Goal: Check status: Check status

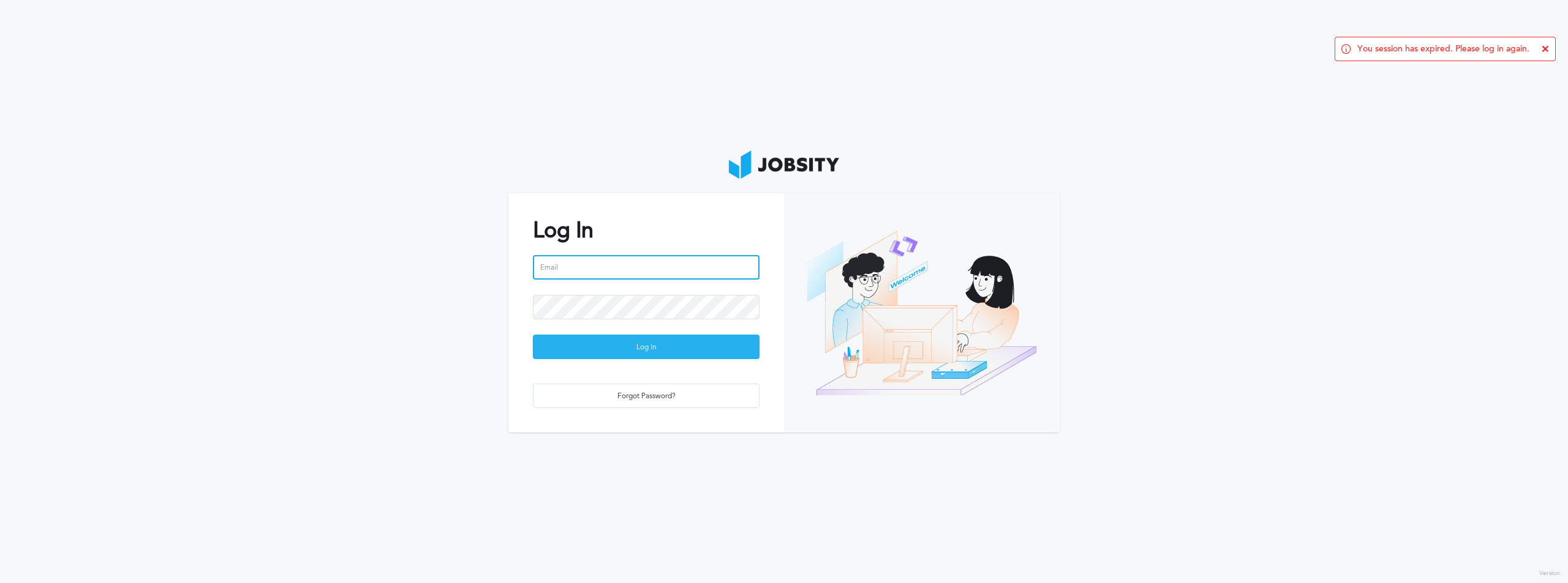
type input "[PERSON_NAME][EMAIL_ADDRESS][PERSON_NAME][DOMAIN_NAME]"
click at [664, 343] on div "Log In" at bounding box center [646, 348] width 225 height 25
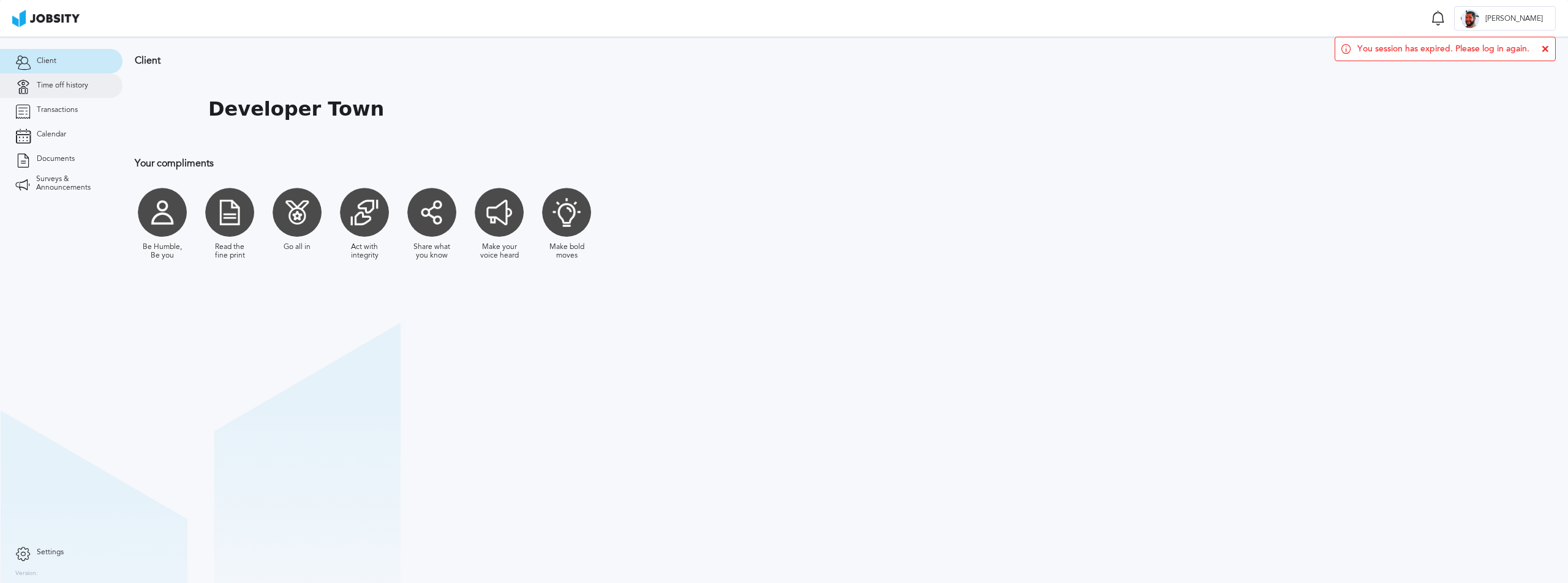
click at [77, 88] on span "Time off history" at bounding box center [62, 85] width 52 height 8
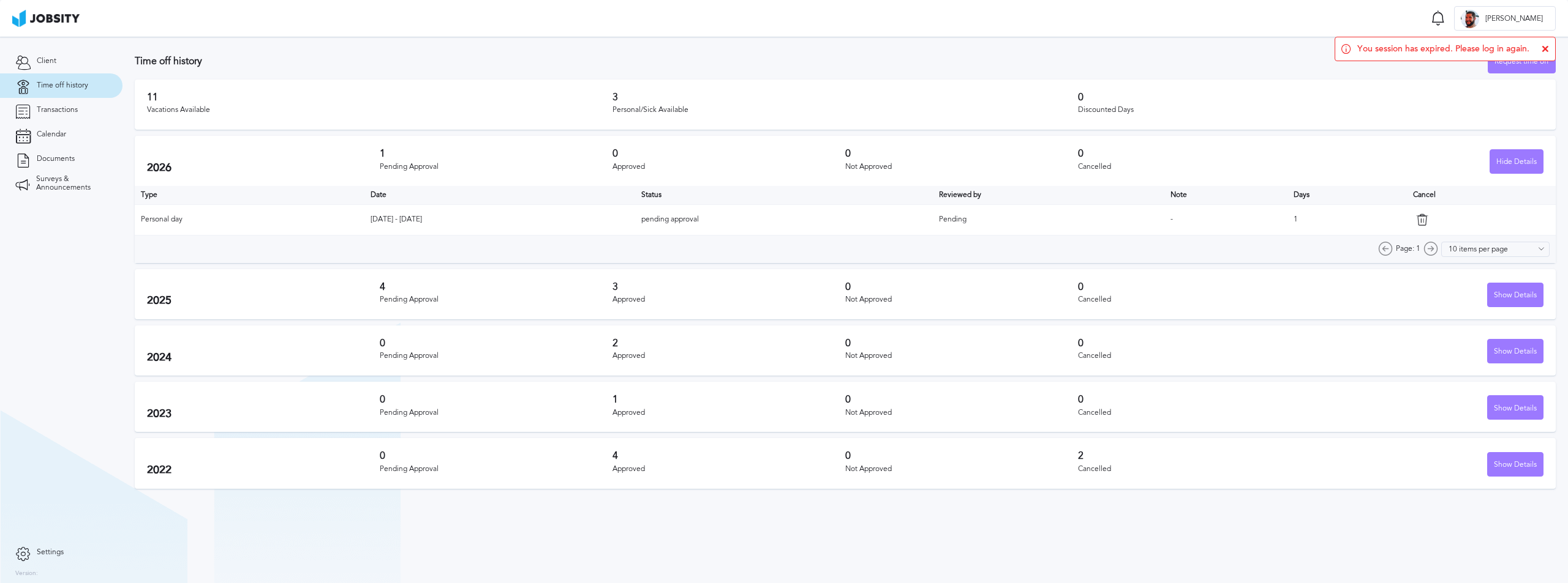
click at [387, 287] on h3 "4" at bounding box center [496, 287] width 233 height 11
click at [1511, 300] on div "Show Details" at bounding box center [1515, 296] width 55 height 25
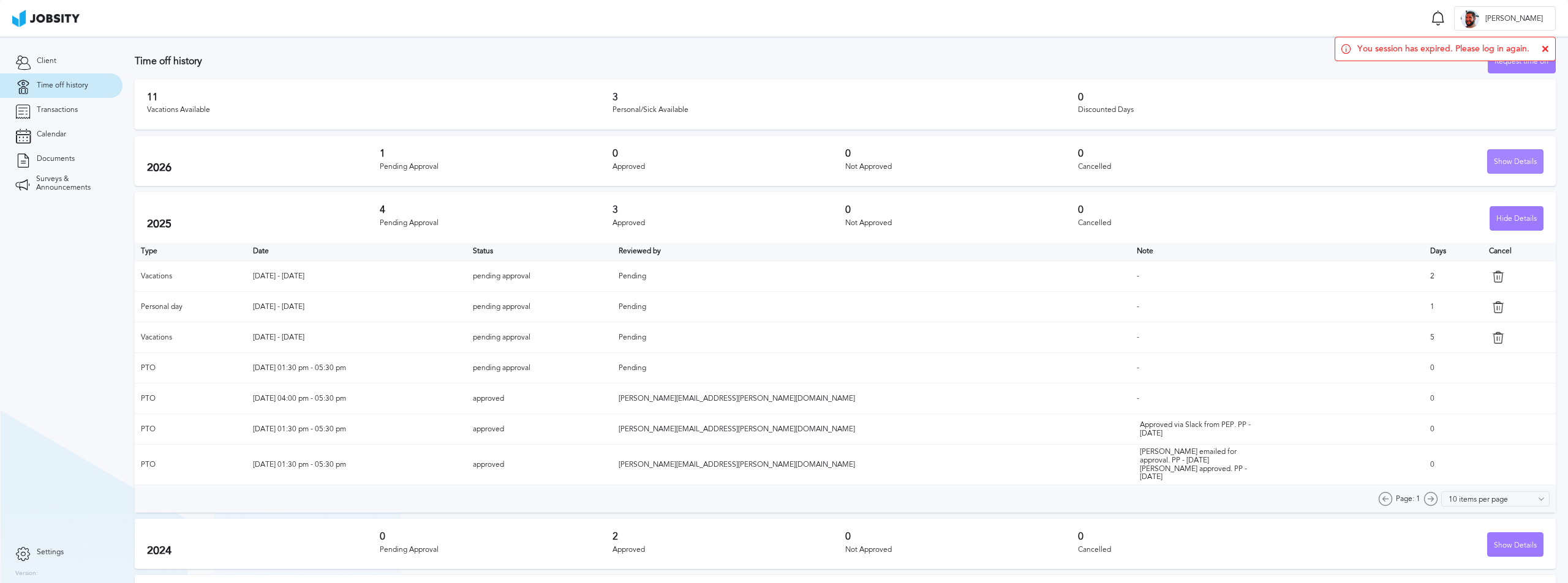
click at [1491, 153] on div "Show Details" at bounding box center [1515, 162] width 55 height 25
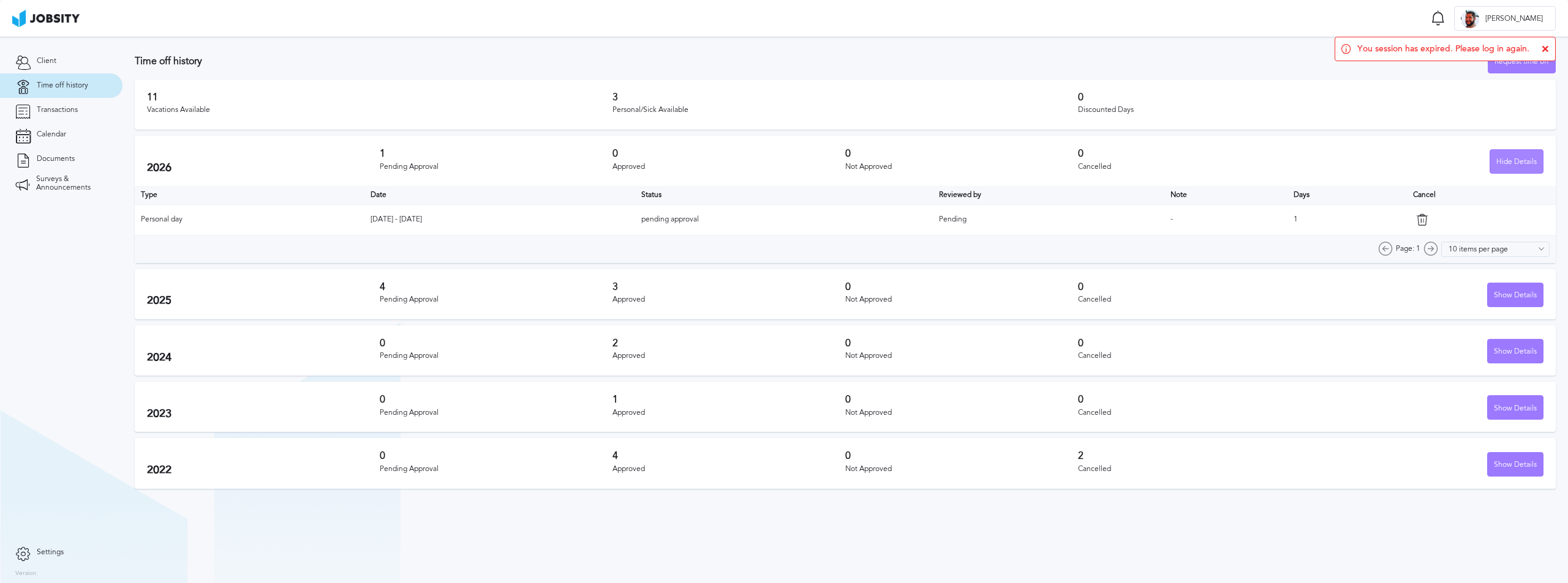
click at [1491, 153] on div "Hide Details" at bounding box center [1516, 162] width 52 height 25
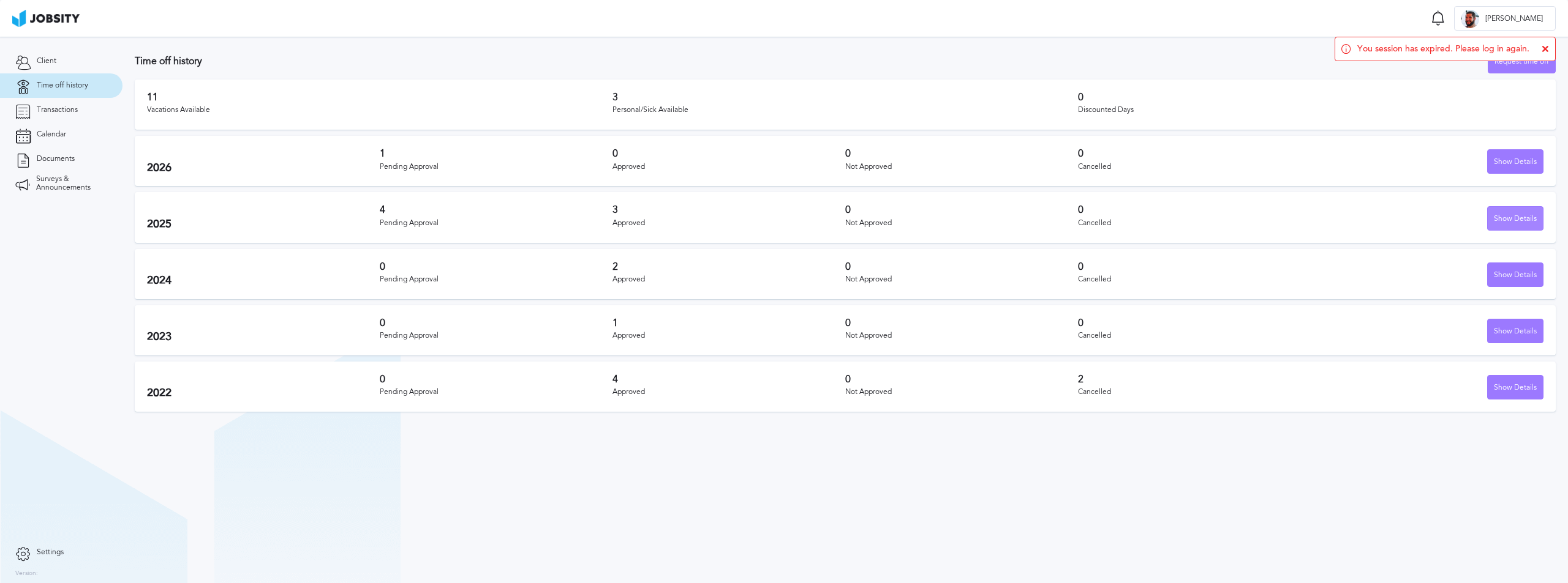
click at [1505, 208] on div "Show Details" at bounding box center [1515, 219] width 55 height 25
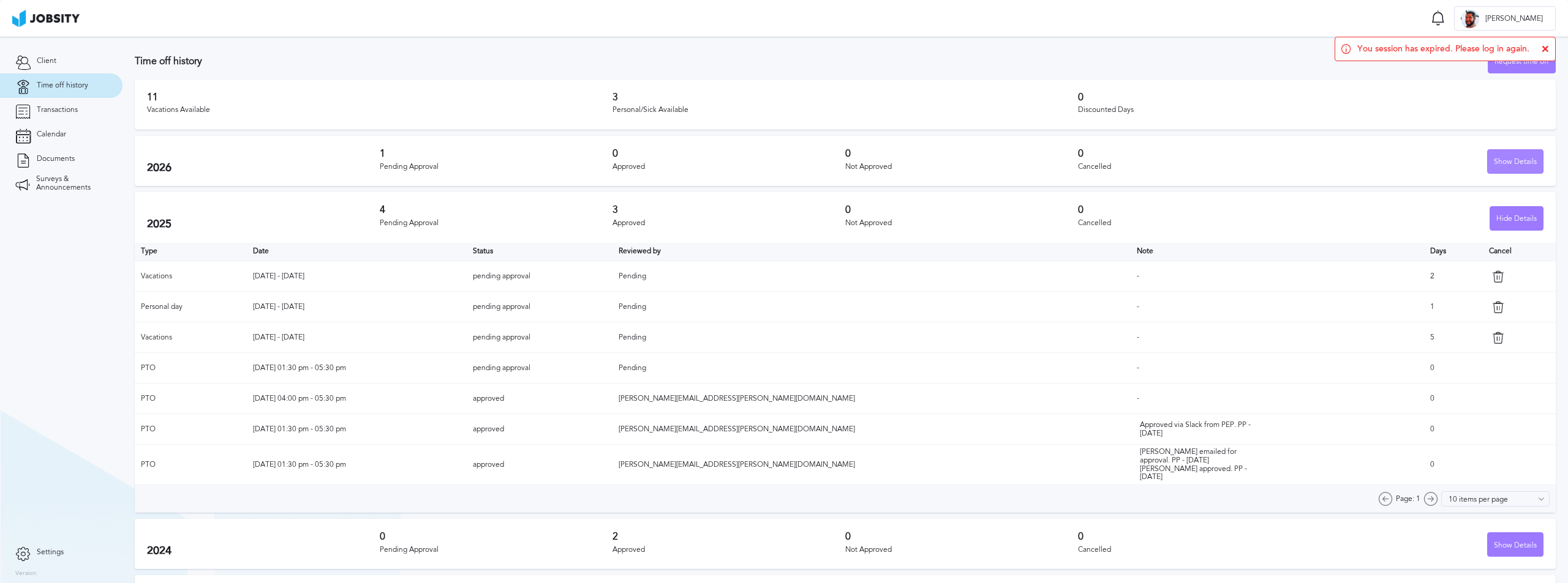
click at [1498, 164] on div "Show Details" at bounding box center [1515, 162] width 55 height 25
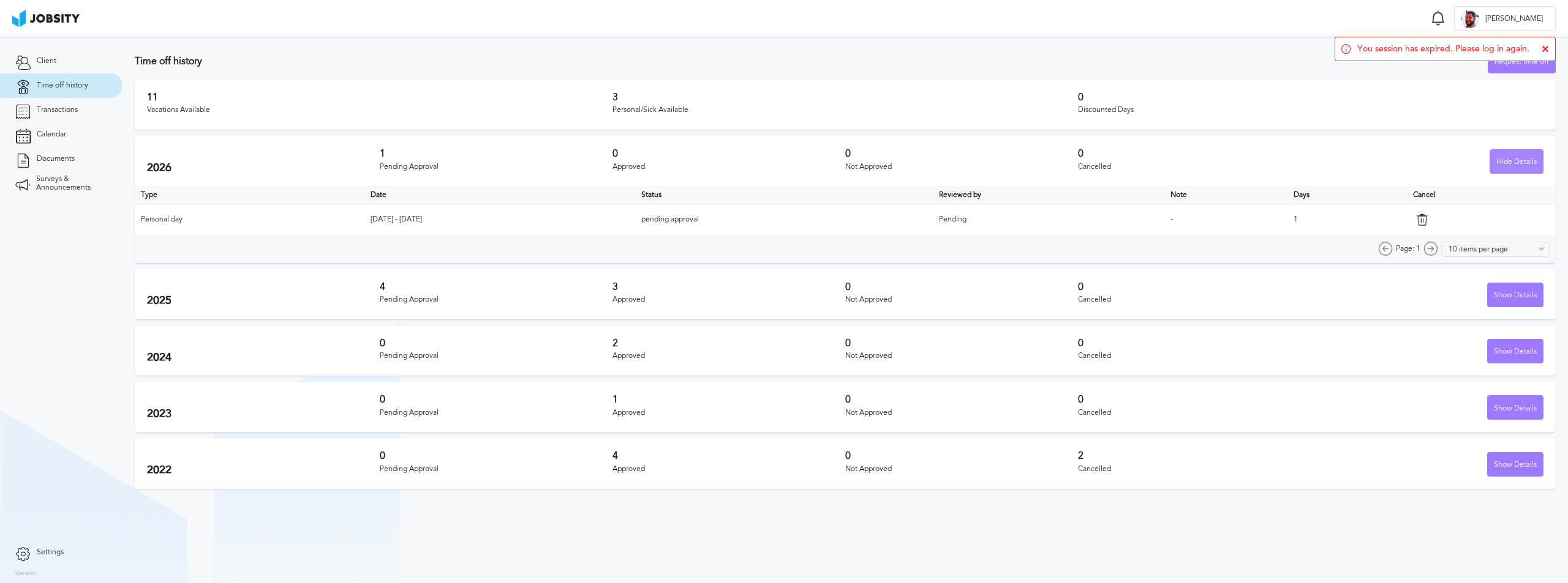
click at [1500, 161] on div "Hide Details" at bounding box center [1516, 162] width 52 height 25
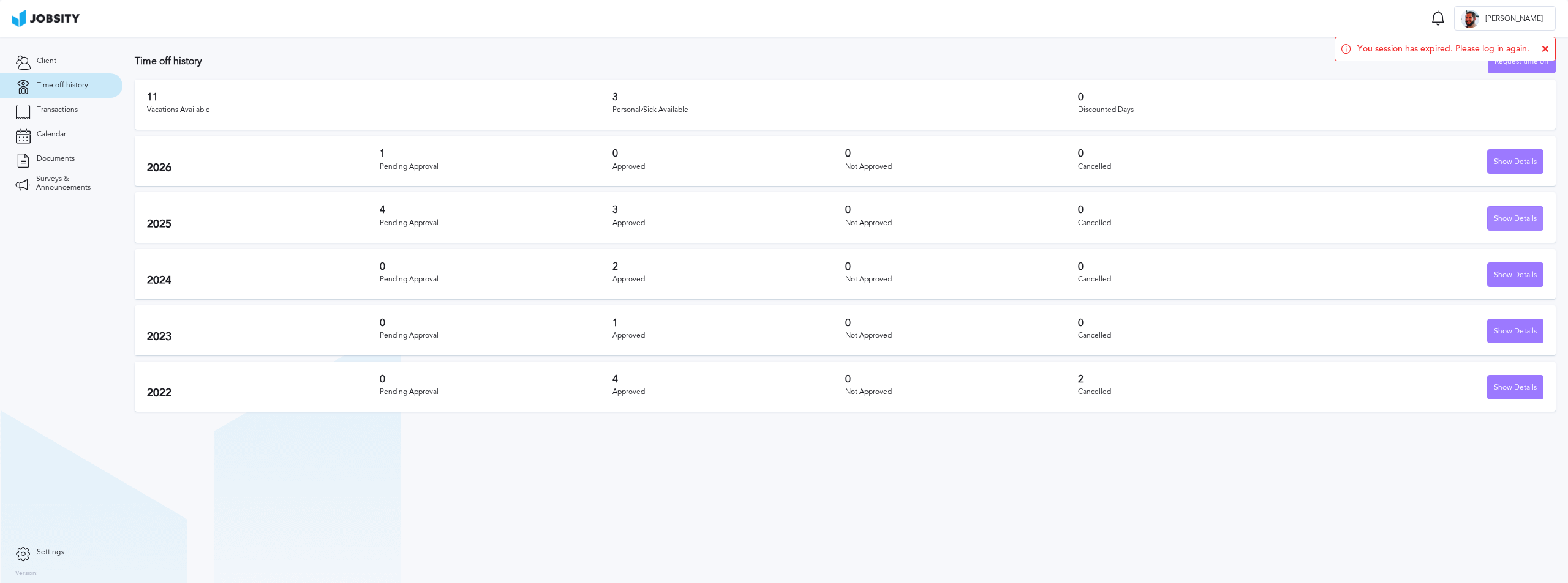
click at [1507, 220] on div "Show Details" at bounding box center [1515, 219] width 55 height 25
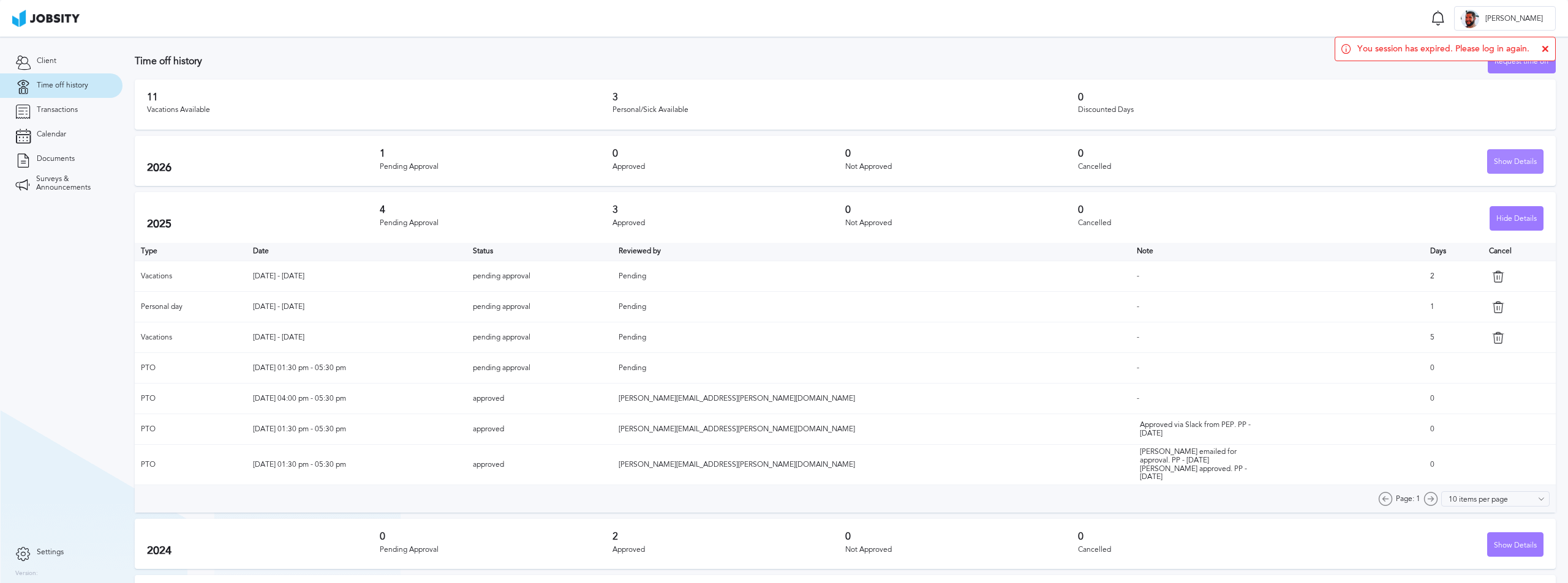
click at [1502, 166] on div "Show Details" at bounding box center [1515, 162] width 55 height 25
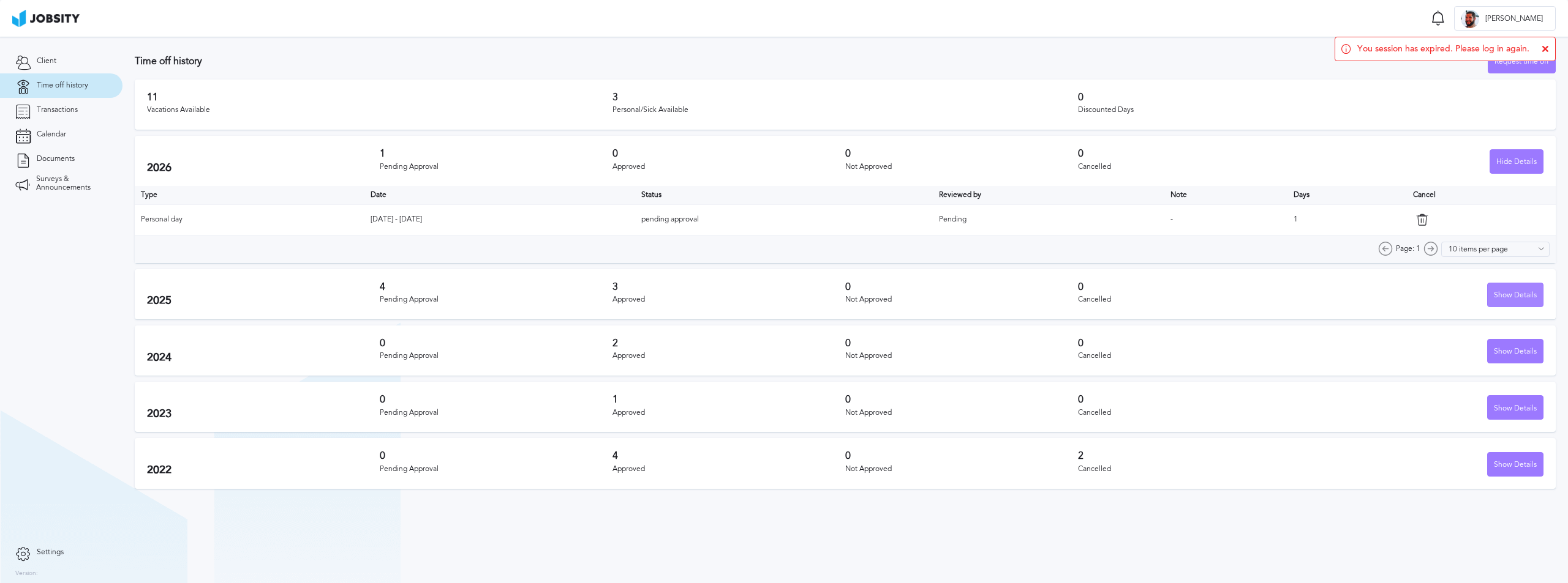
click at [1500, 288] on div "Show Details" at bounding box center [1515, 296] width 55 height 25
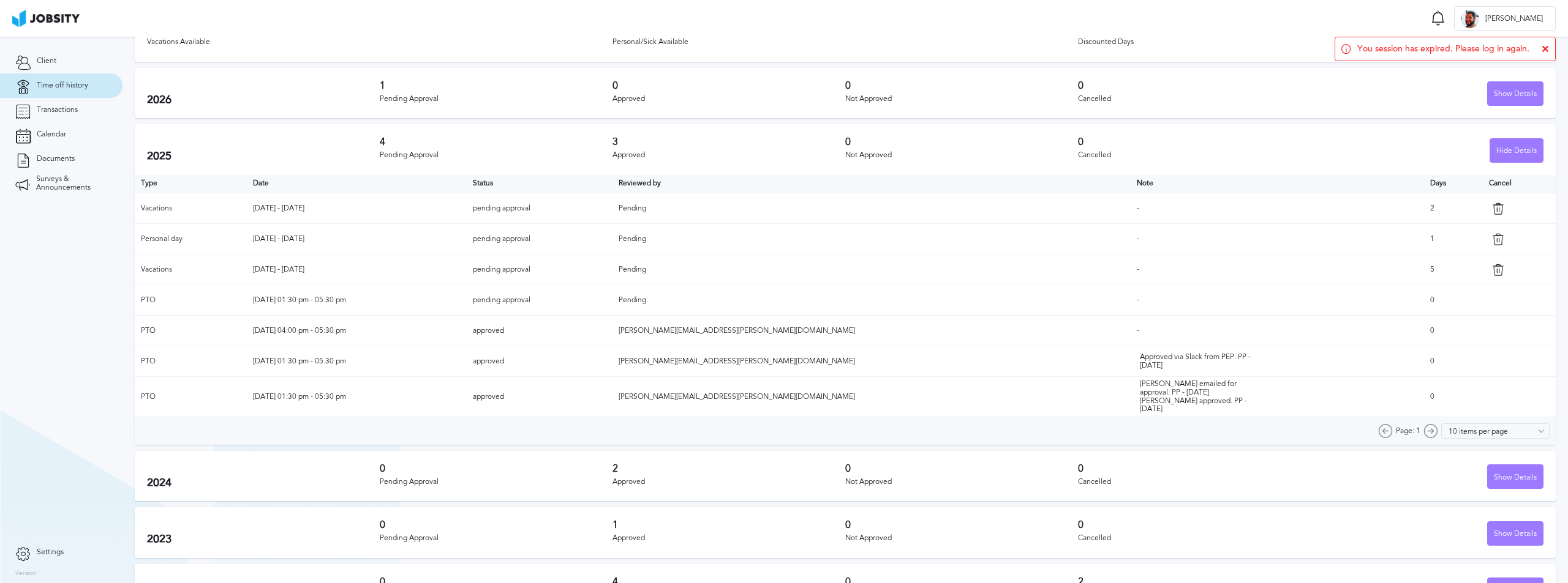
scroll to position [97, 0]
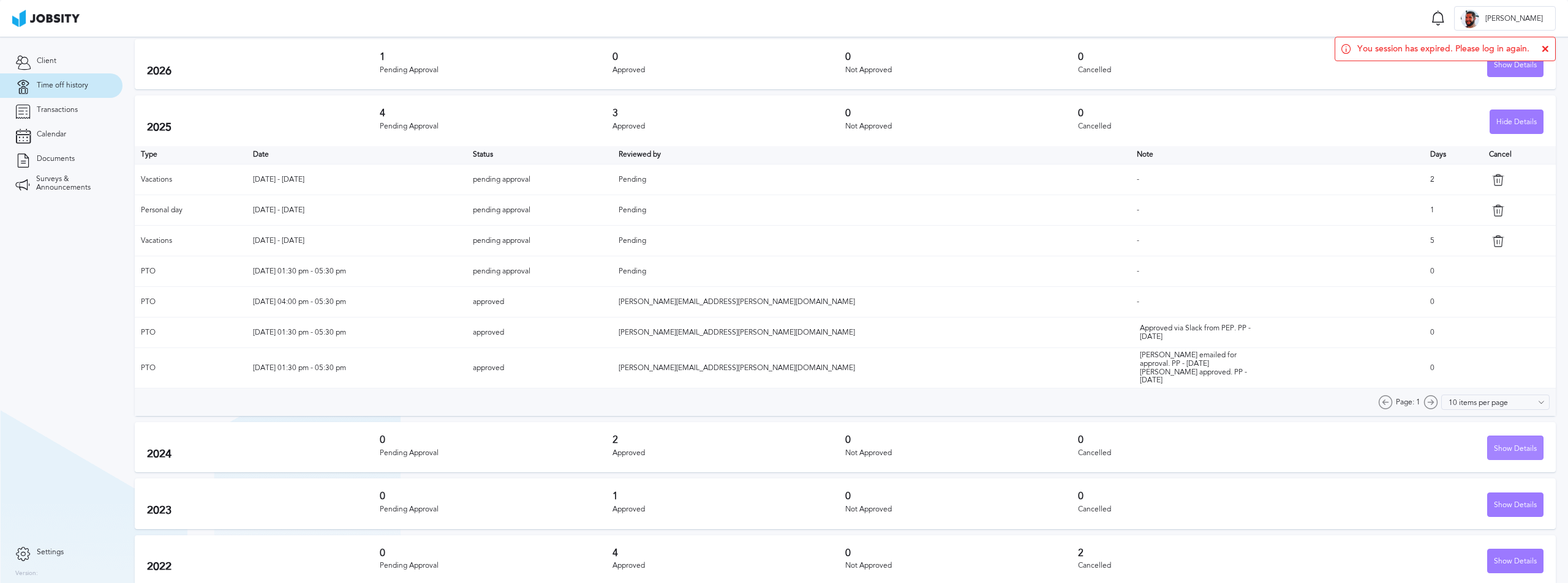
click at [1502, 441] on div "Show Details" at bounding box center [1515, 449] width 55 height 25
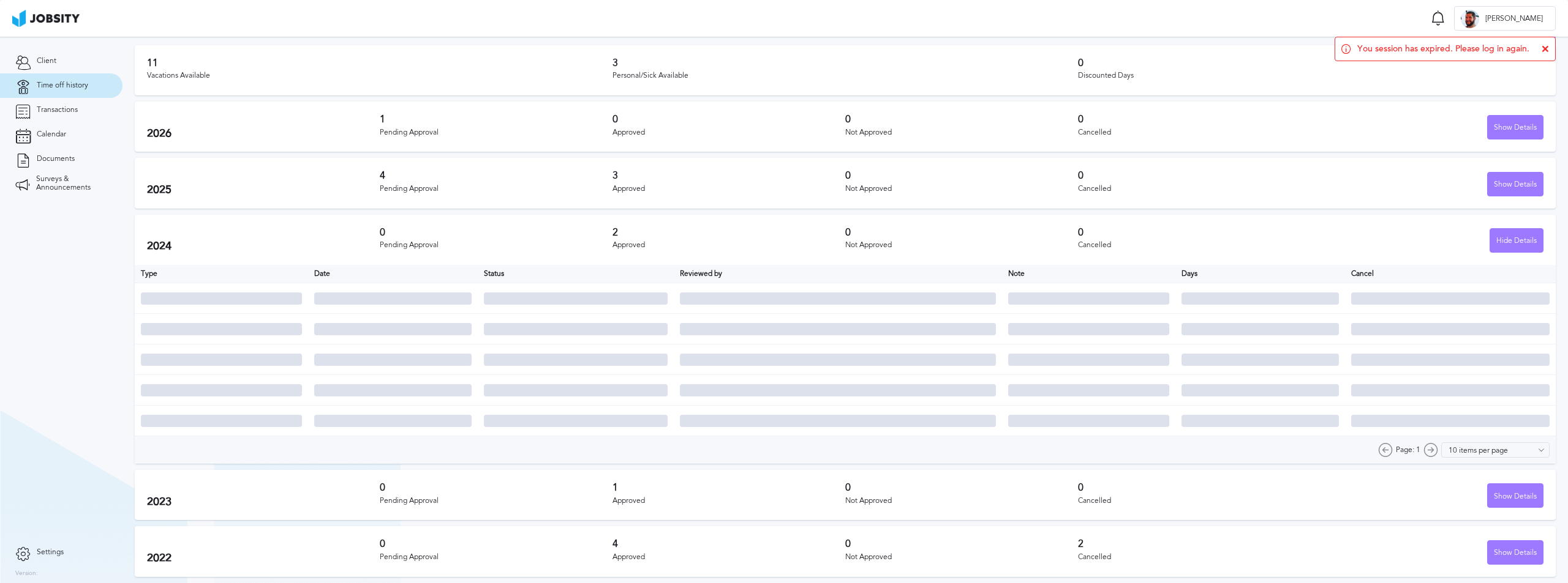
scroll to position [0, 0]
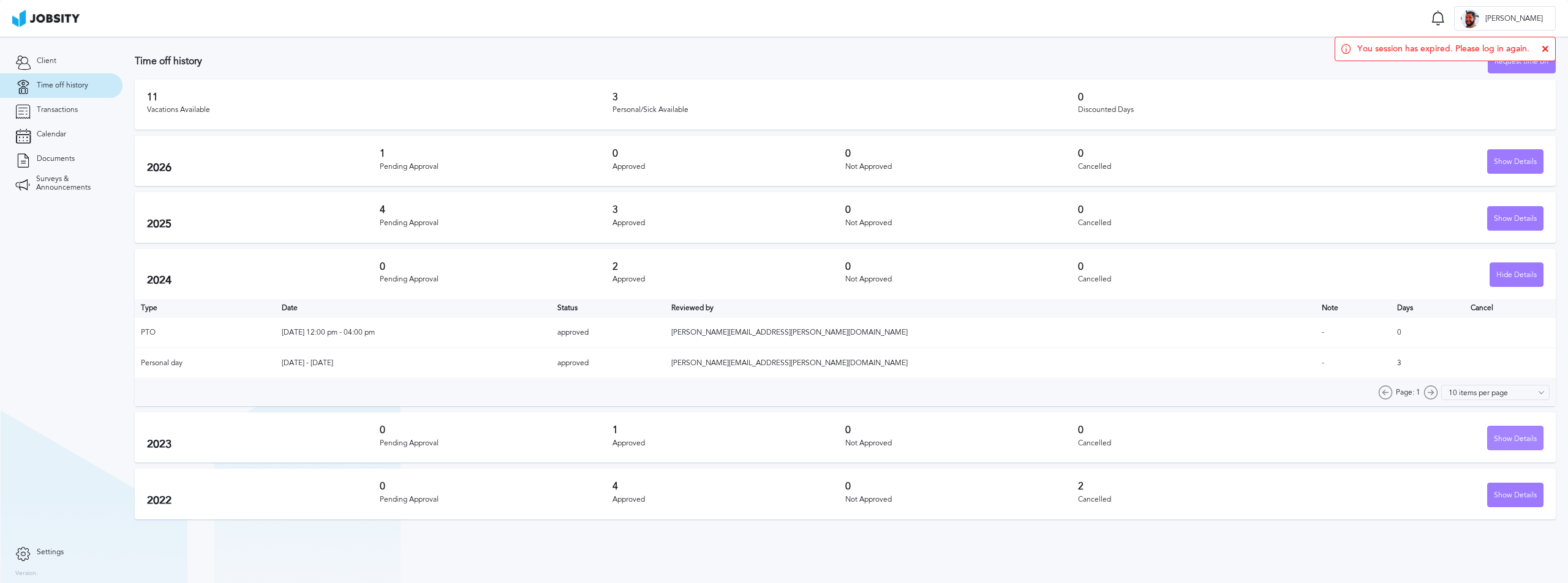
click at [1509, 445] on div "Show Details" at bounding box center [1515, 439] width 55 height 25
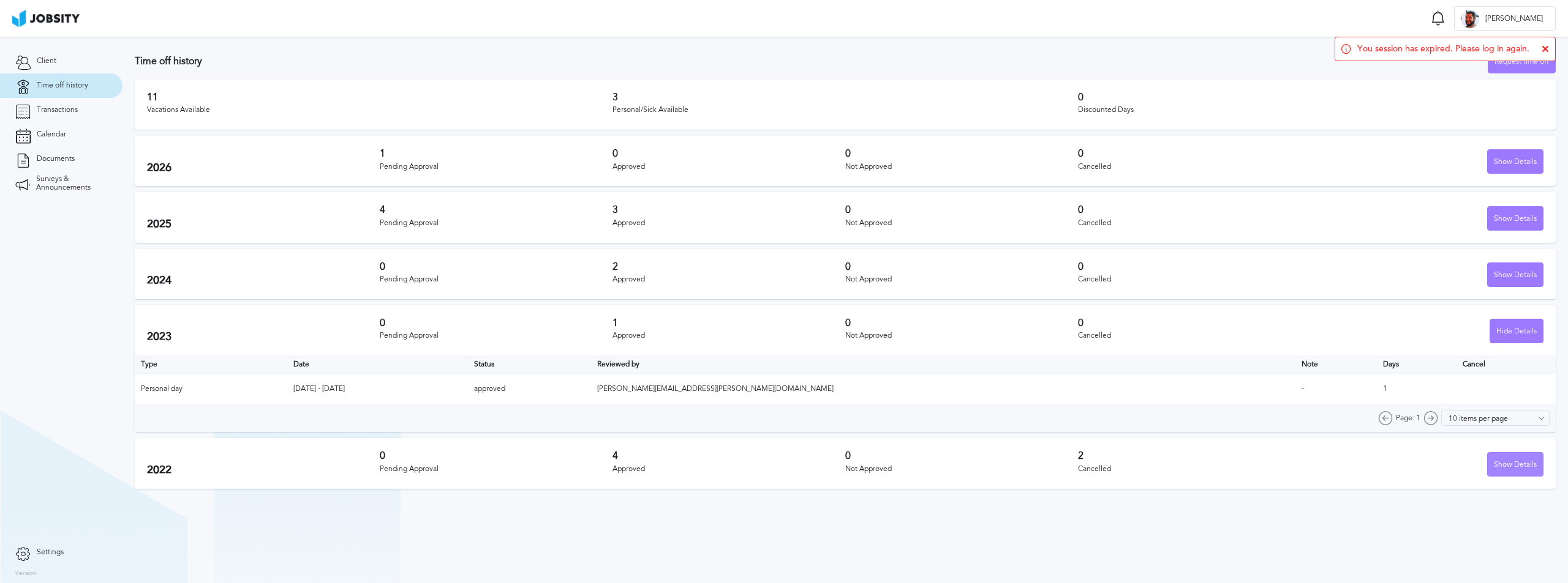
click at [1515, 464] on div "Show Details" at bounding box center [1515, 465] width 55 height 25
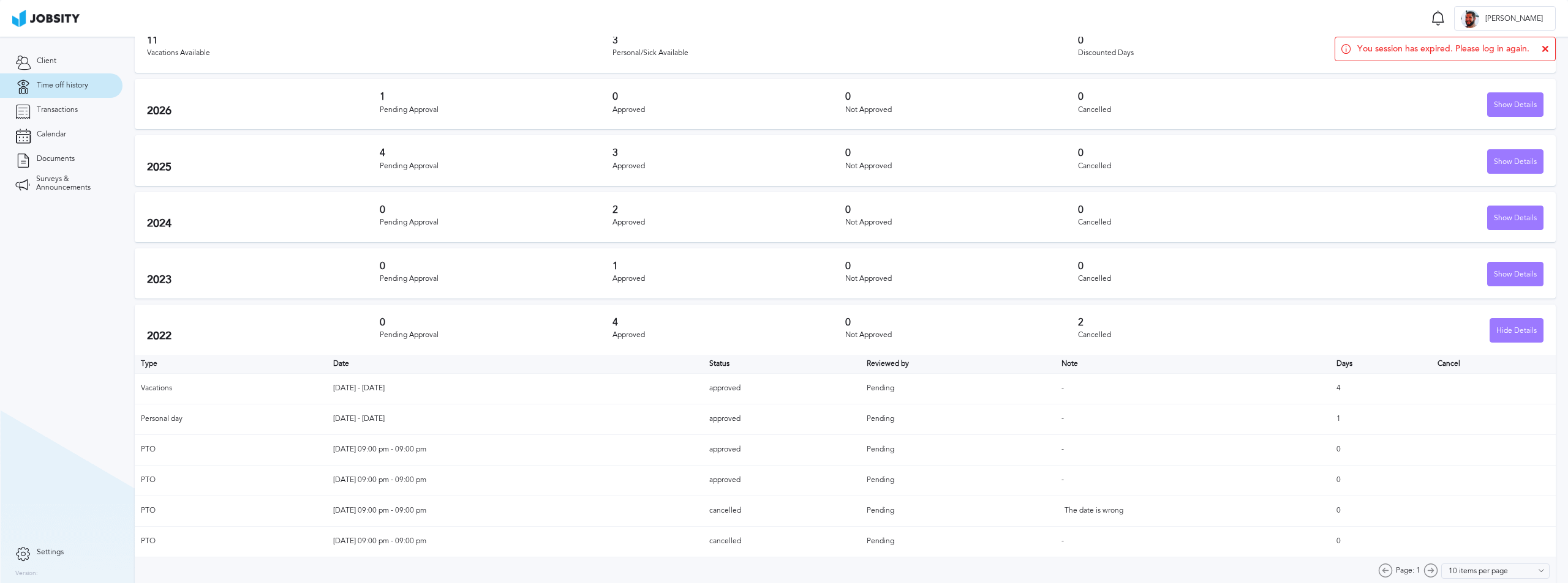
scroll to position [65, 0]
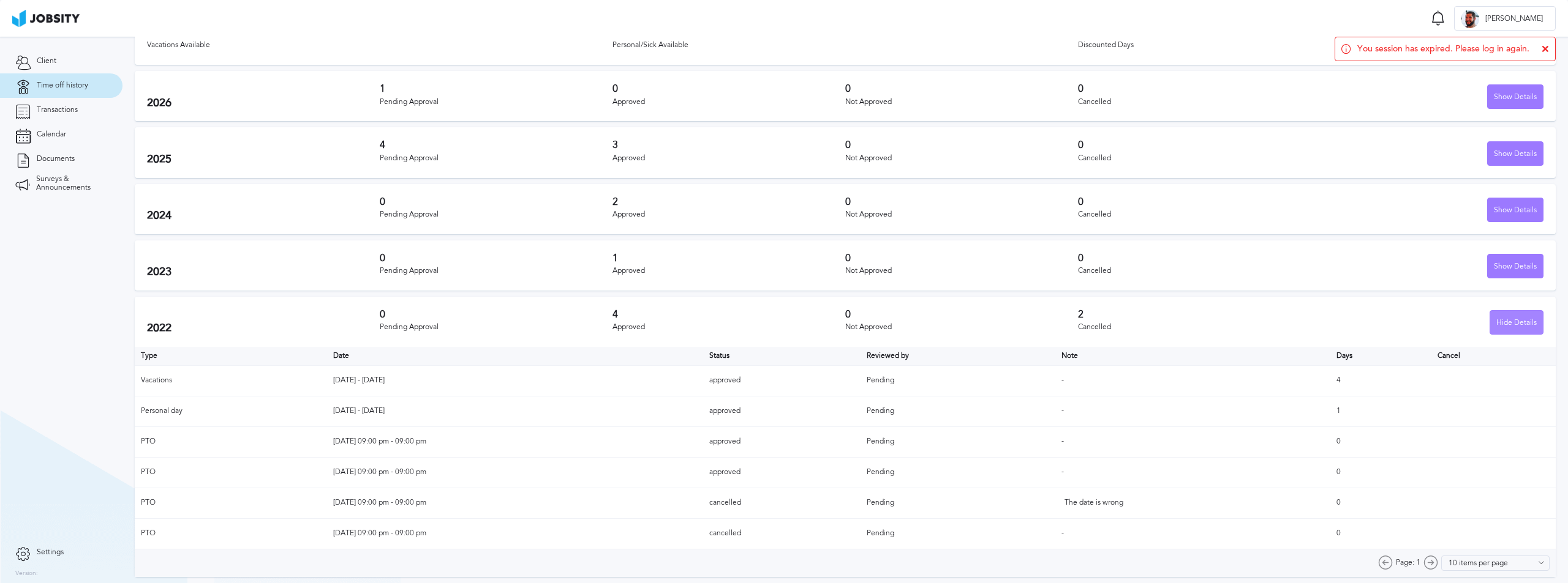
click at [1516, 319] on div "Hide Details" at bounding box center [1516, 323] width 52 height 25
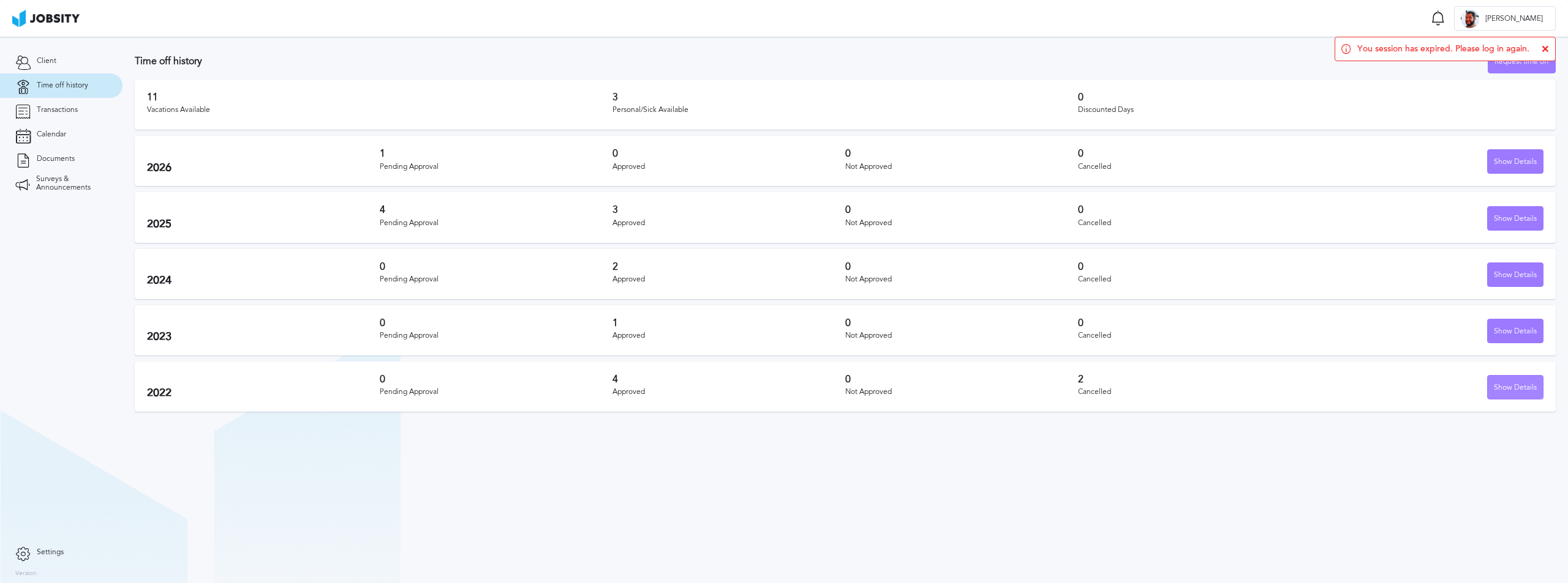
scroll to position [0, 0]
click at [1512, 216] on div "Show Details" at bounding box center [1515, 219] width 55 height 25
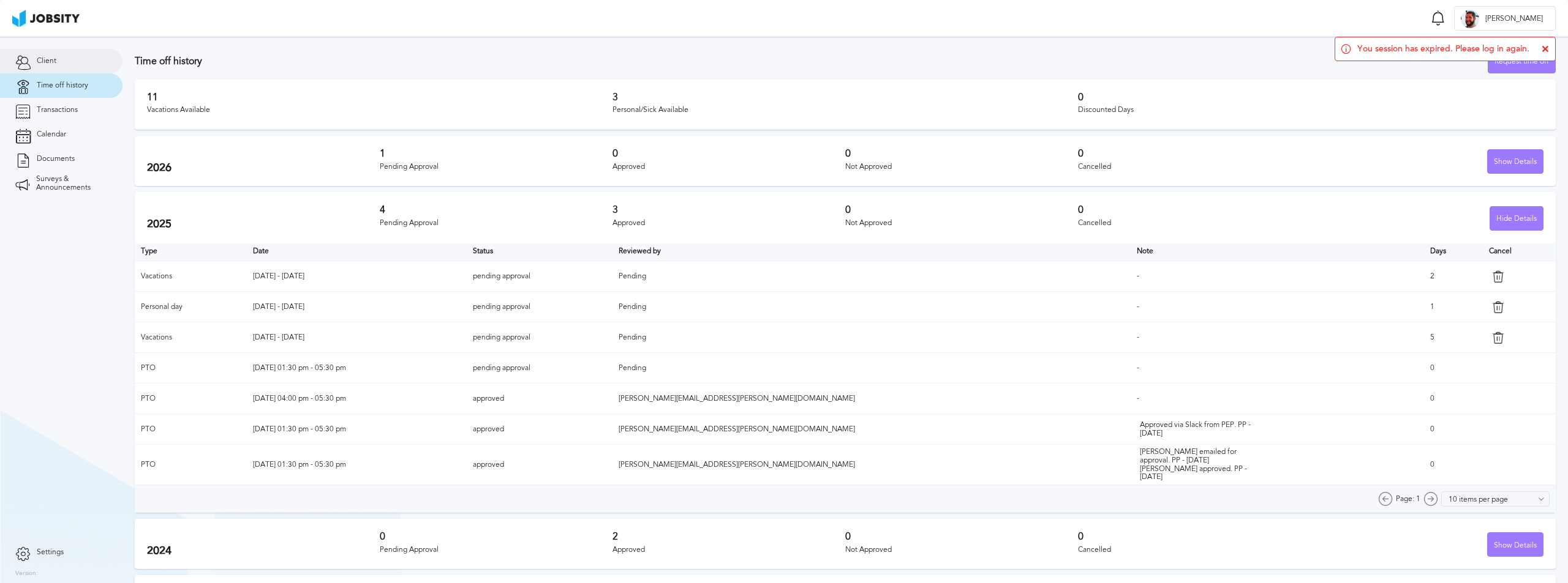
click at [50, 66] on link "Client" at bounding box center [61, 61] width 123 height 25
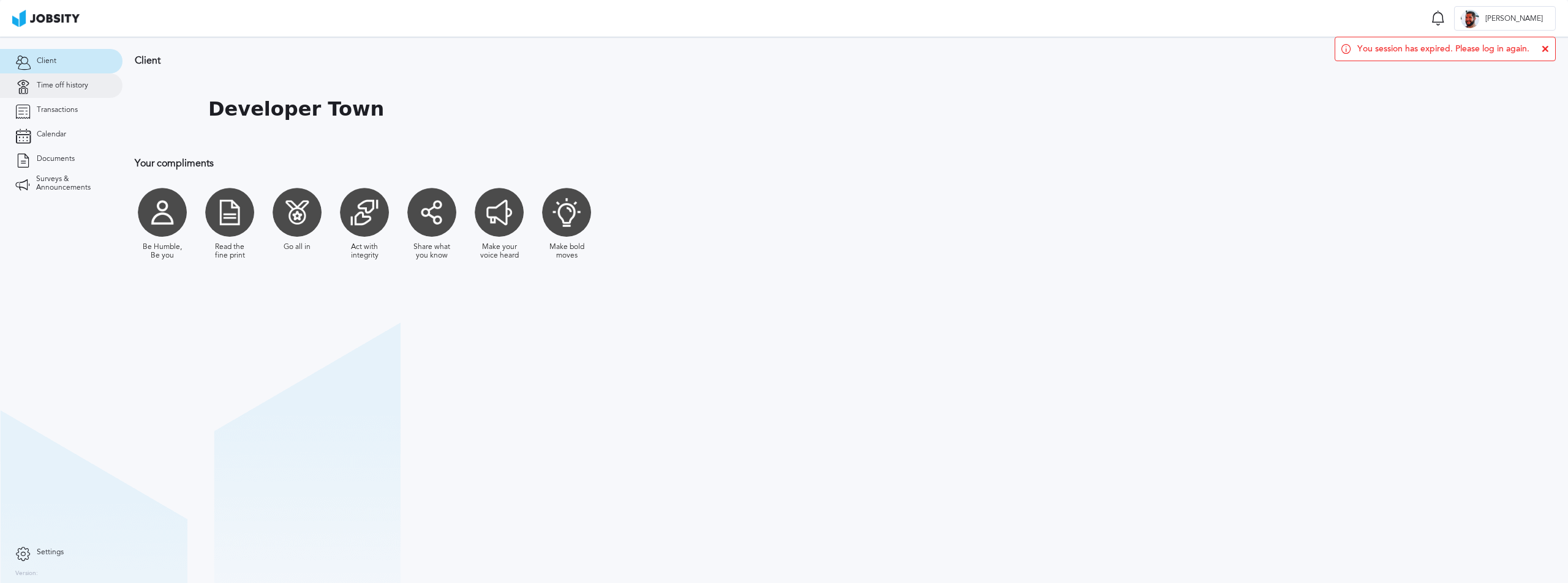
click at [53, 83] on span "Time off history" at bounding box center [62, 85] width 52 height 8
